Goal: Information Seeking & Learning: Learn about a topic

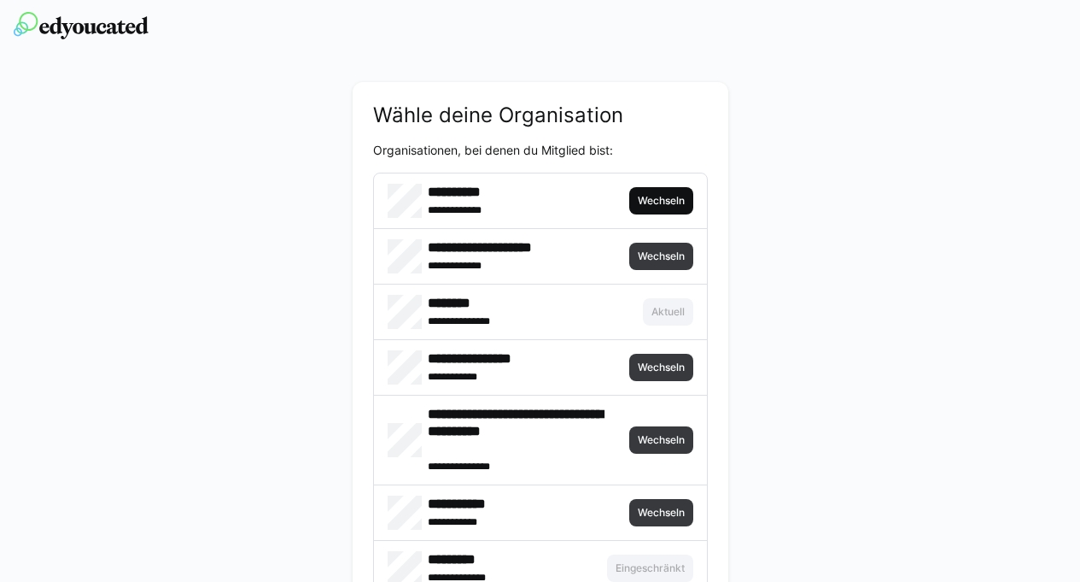
click at [659, 213] on span "Wechseln" at bounding box center [661, 200] width 64 height 27
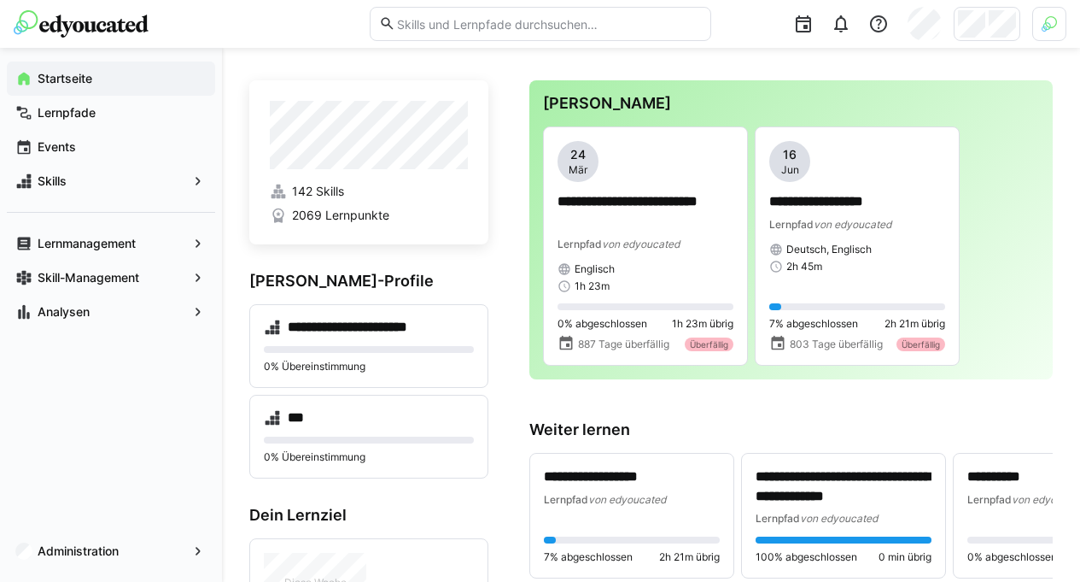
click at [1049, 15] on div at bounding box center [1049, 24] width 34 height 34
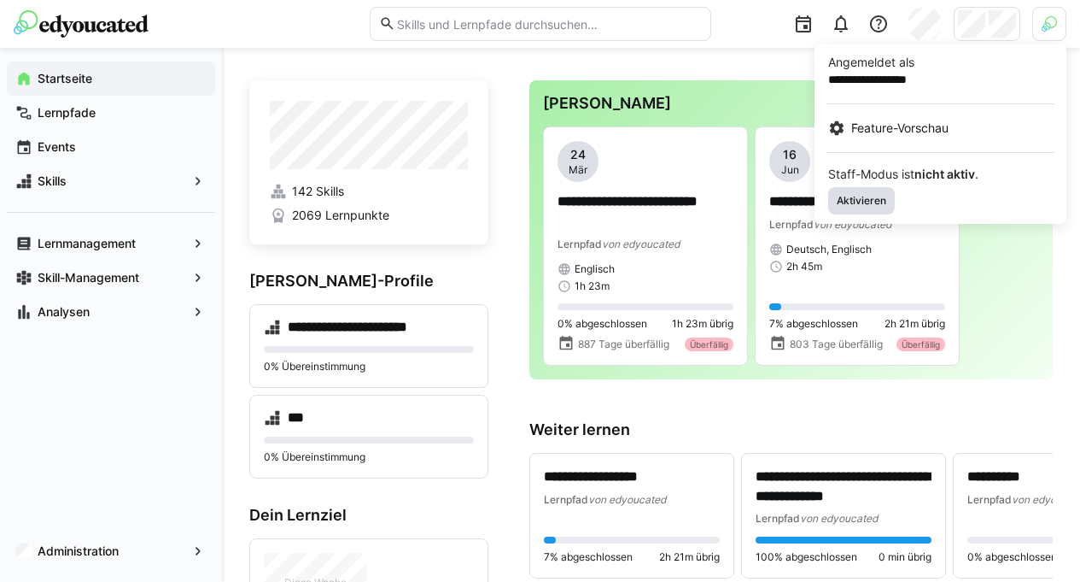
click at [865, 204] on span "Aktivieren" at bounding box center [861, 201] width 53 height 14
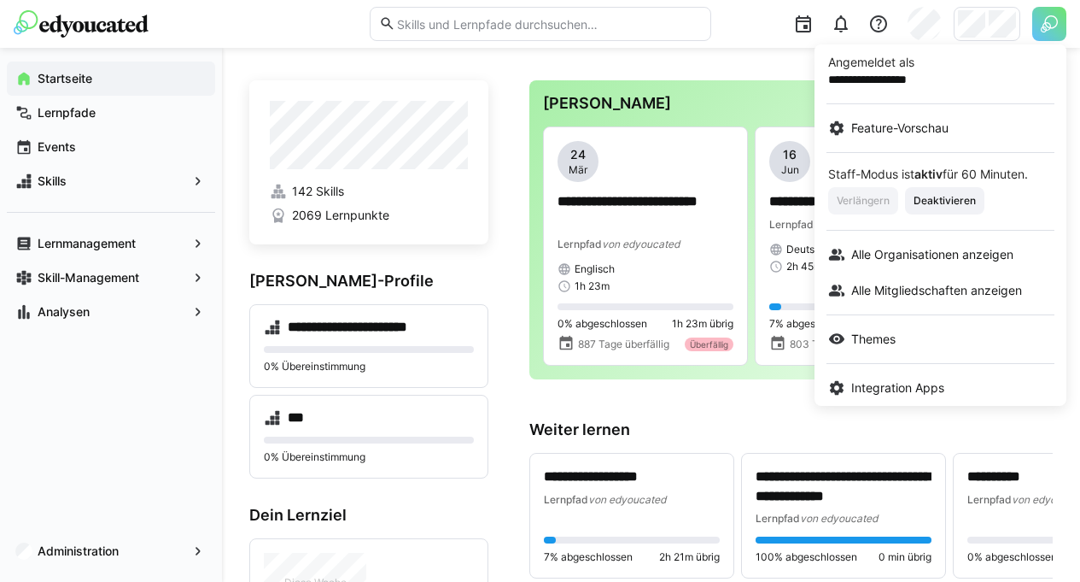
click at [1003, 19] on div at bounding box center [540, 291] width 1080 height 582
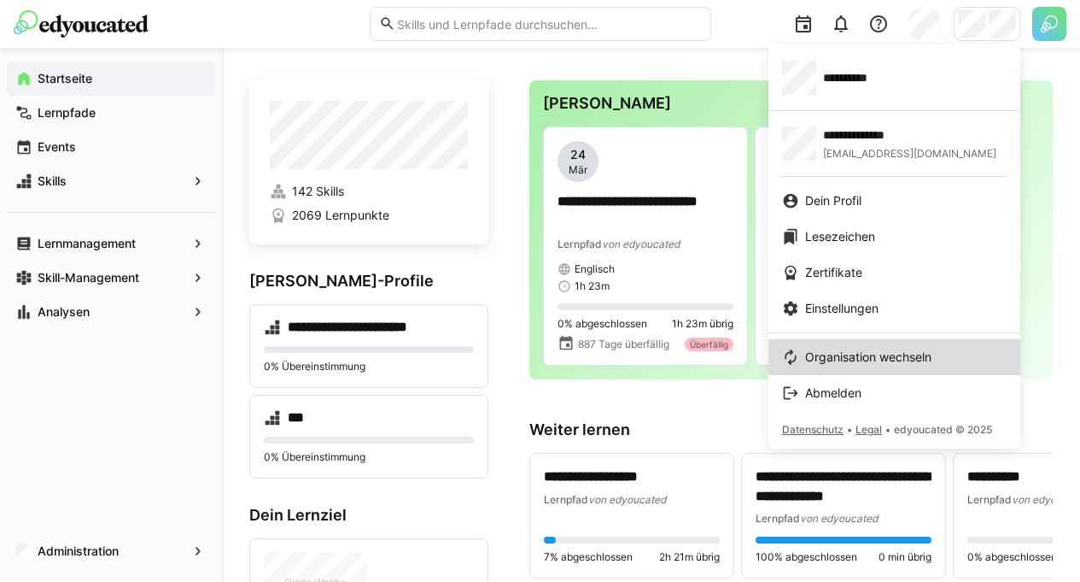
click at [871, 348] on span "Organisation wechseln" at bounding box center [868, 356] width 126 height 17
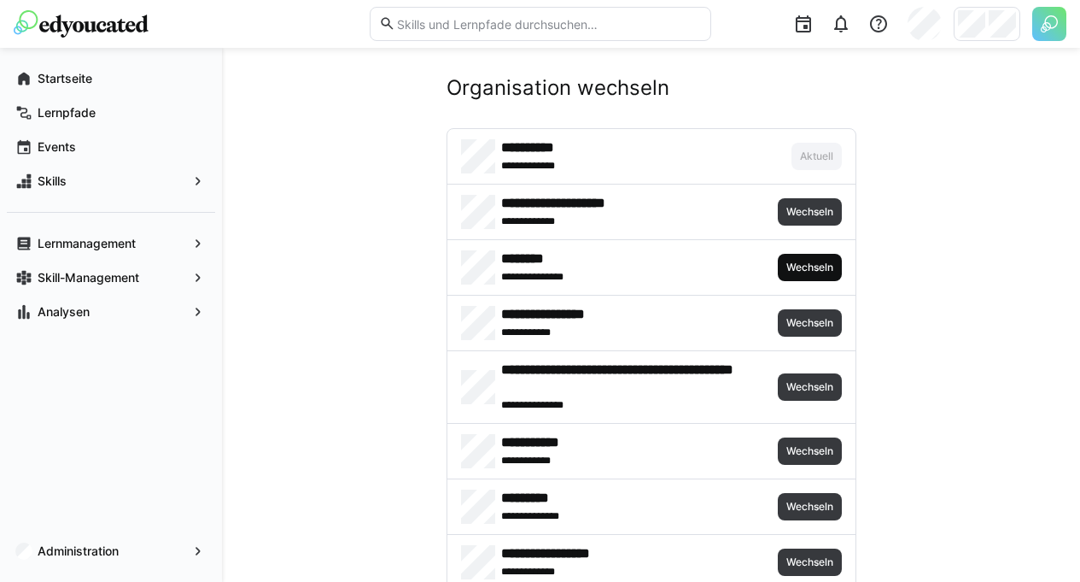
click at [779, 269] on span "Wechseln" at bounding box center [810, 267] width 64 height 27
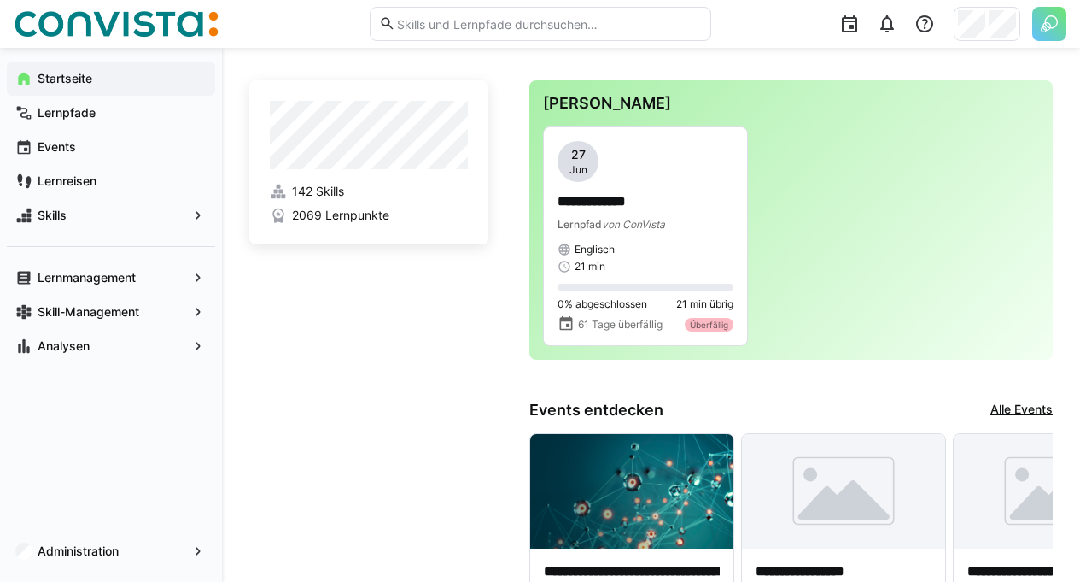
click at [480, 16] on input "text" at bounding box center [548, 23] width 306 height 15
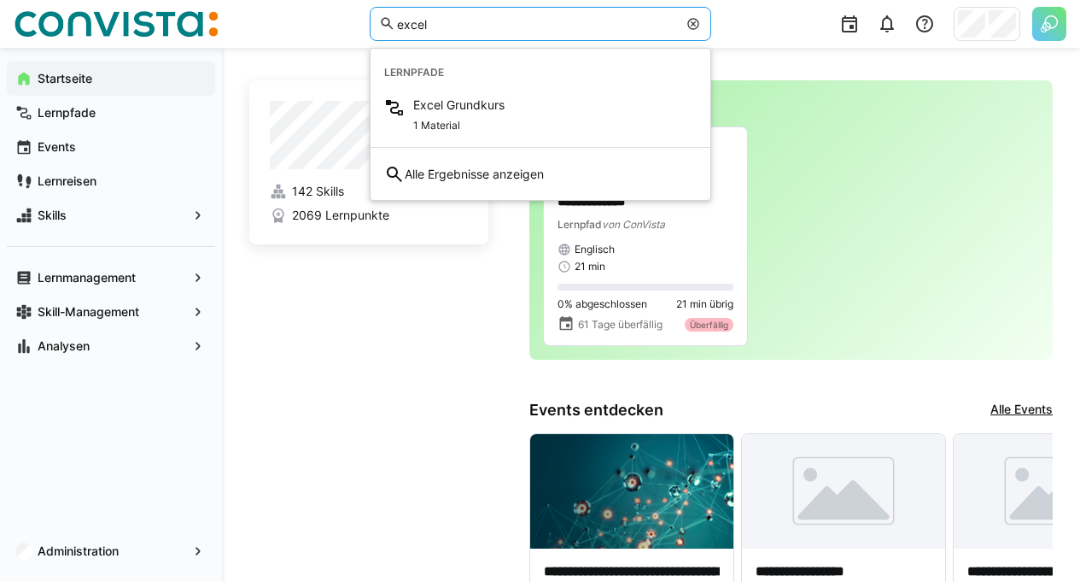
click at [465, 20] on input "excel" at bounding box center [536, 23] width 282 height 15
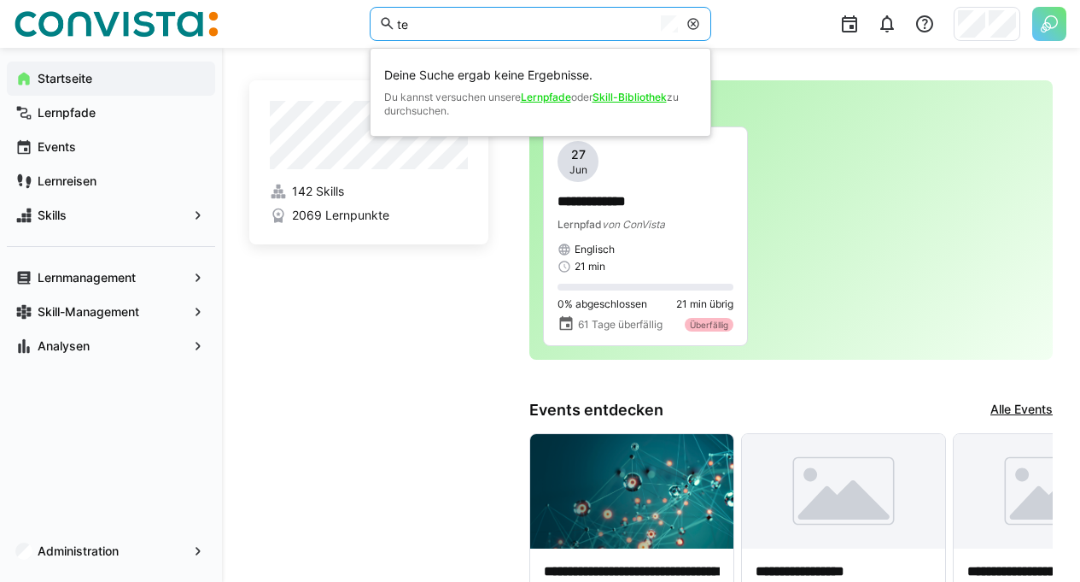
type input "t"
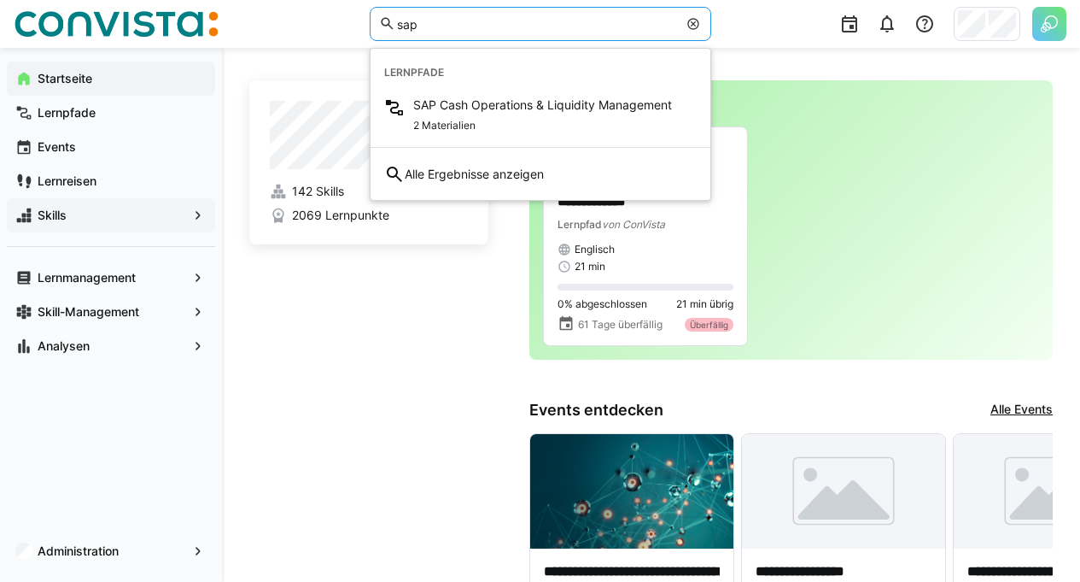
type input "sap"
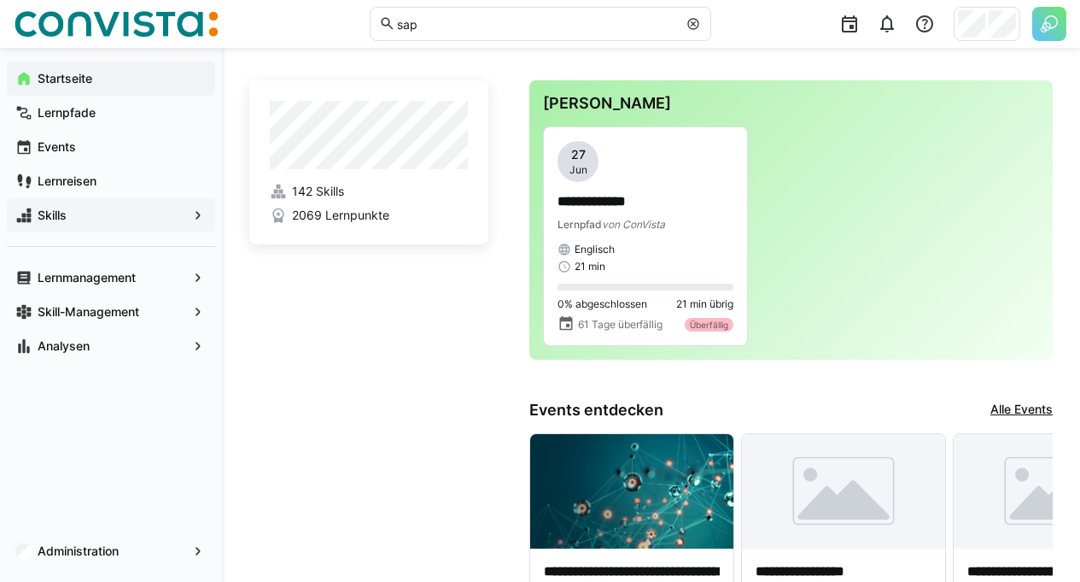
click at [173, 206] on div "Skills" at bounding box center [111, 215] width 208 height 34
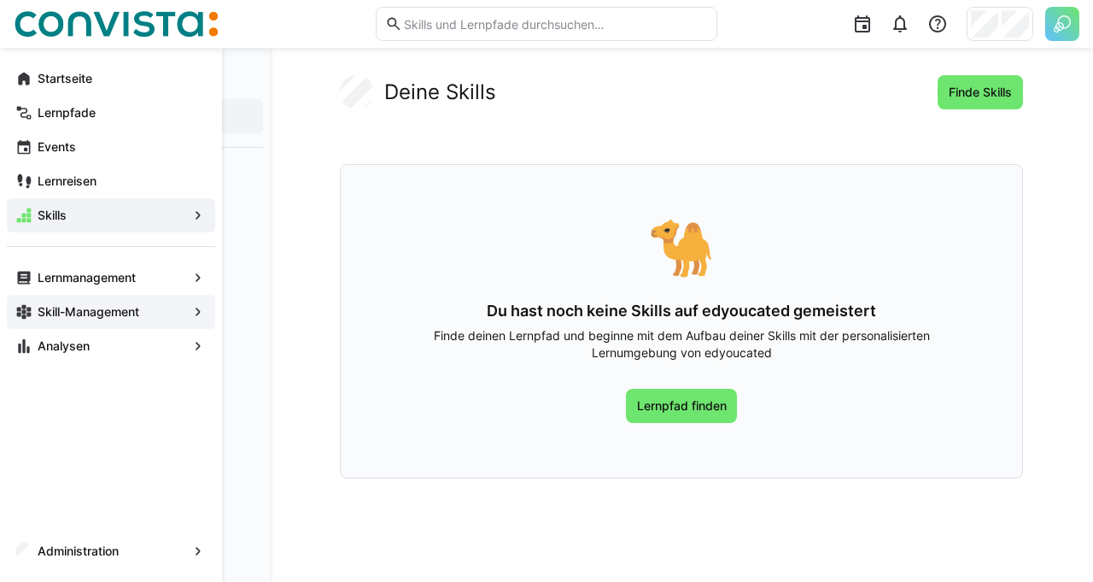
click at [156, 315] on span "Skill-Management" at bounding box center [111, 311] width 152 height 17
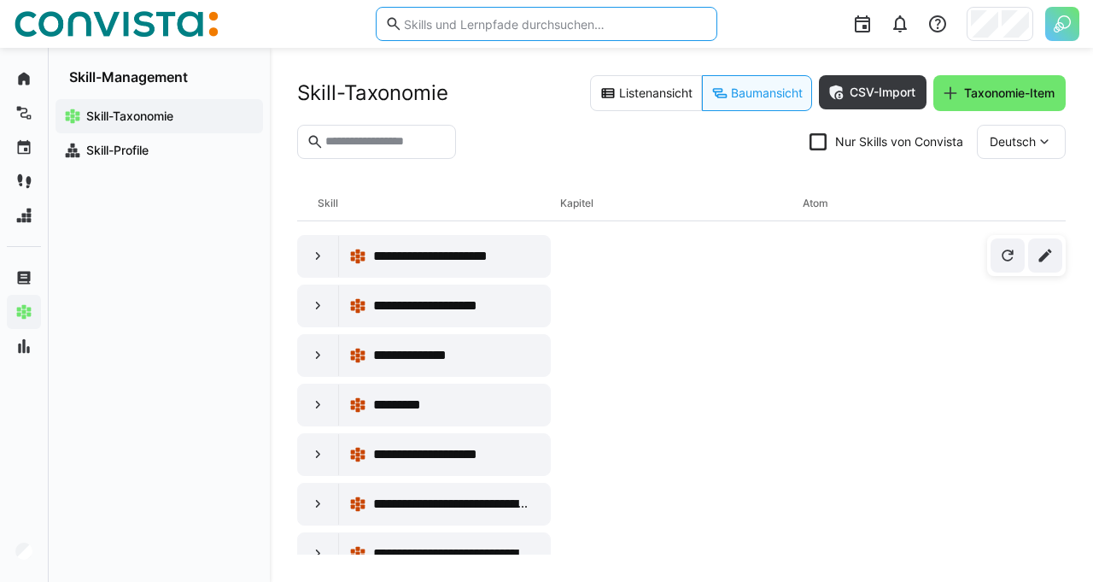
click at [512, 29] on input "text" at bounding box center [555, 23] width 306 height 15
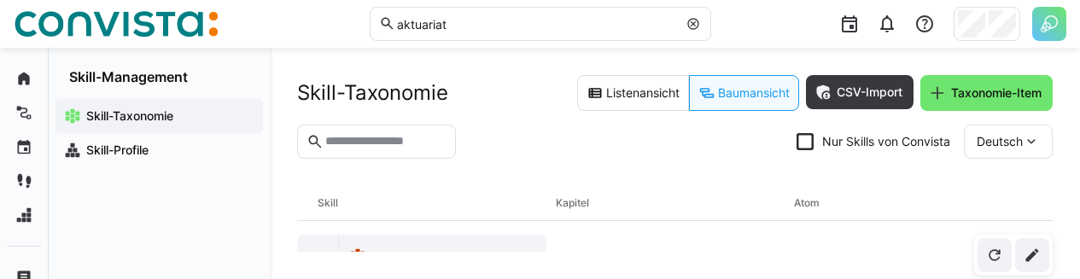
click at [512, 29] on input "aktuariat" at bounding box center [536, 23] width 282 height 15
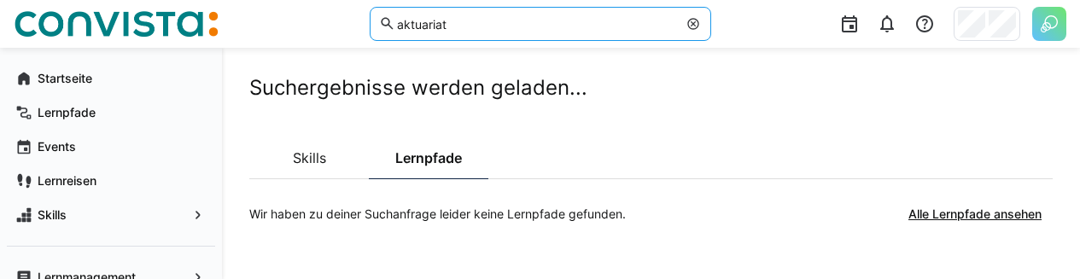
click at [512, 29] on input "aktuariat" at bounding box center [536, 23] width 282 height 15
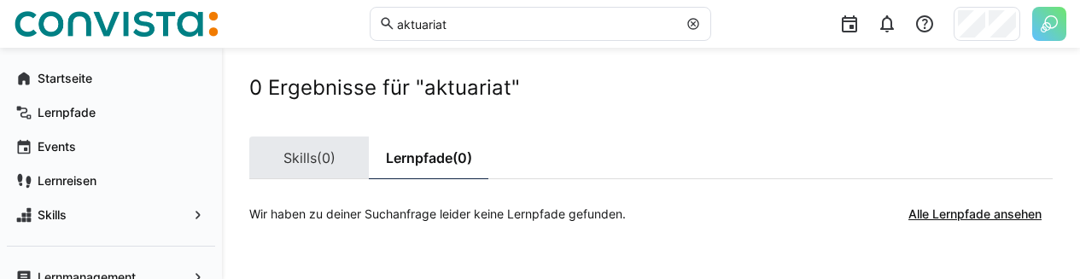
click at [333, 151] on span "(0)" at bounding box center [326, 158] width 19 height 14
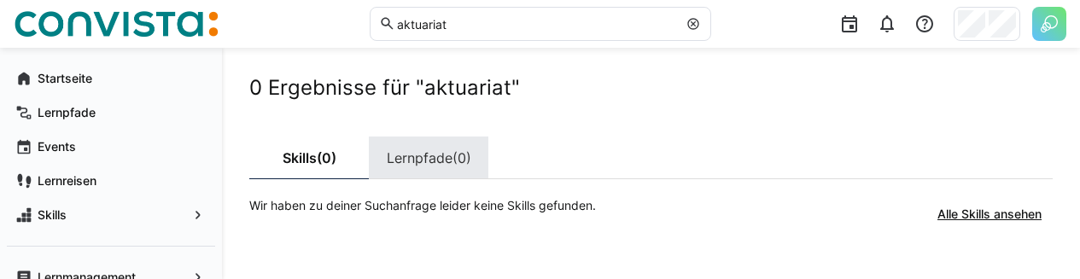
click at [423, 157] on link "Lernpfade (0)" at bounding box center [429, 158] width 120 height 43
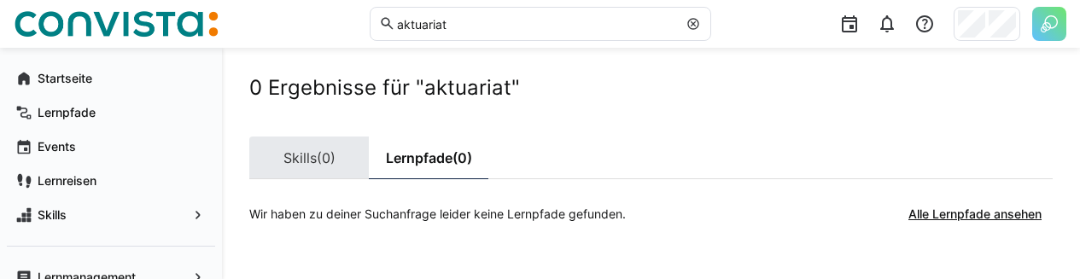
click at [336, 162] on span "(0)" at bounding box center [326, 158] width 19 height 14
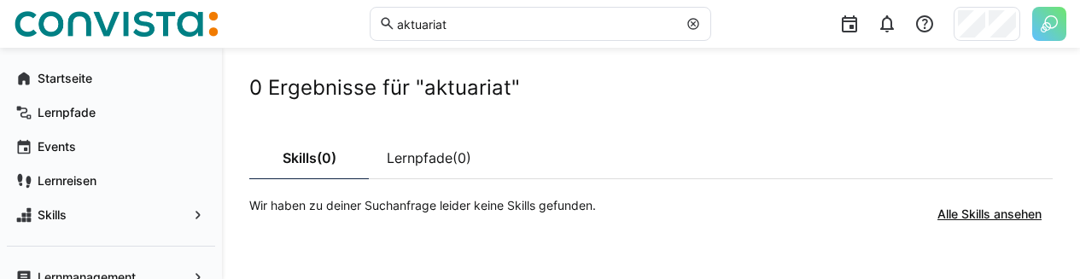
click at [494, 30] on input "aktuariat" at bounding box center [536, 23] width 282 height 15
click at [489, 20] on input "aktuaria" at bounding box center [536, 23] width 282 height 15
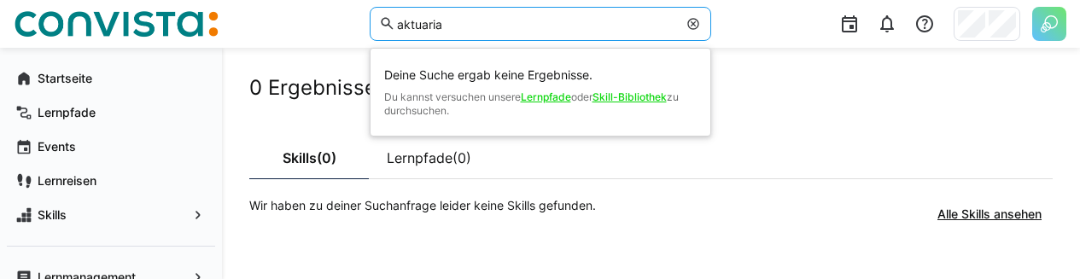
click at [488, 22] on input "aktuaria" at bounding box center [536, 23] width 282 height 15
type input "aktuariat"
